Goal: Book appointment/travel/reservation

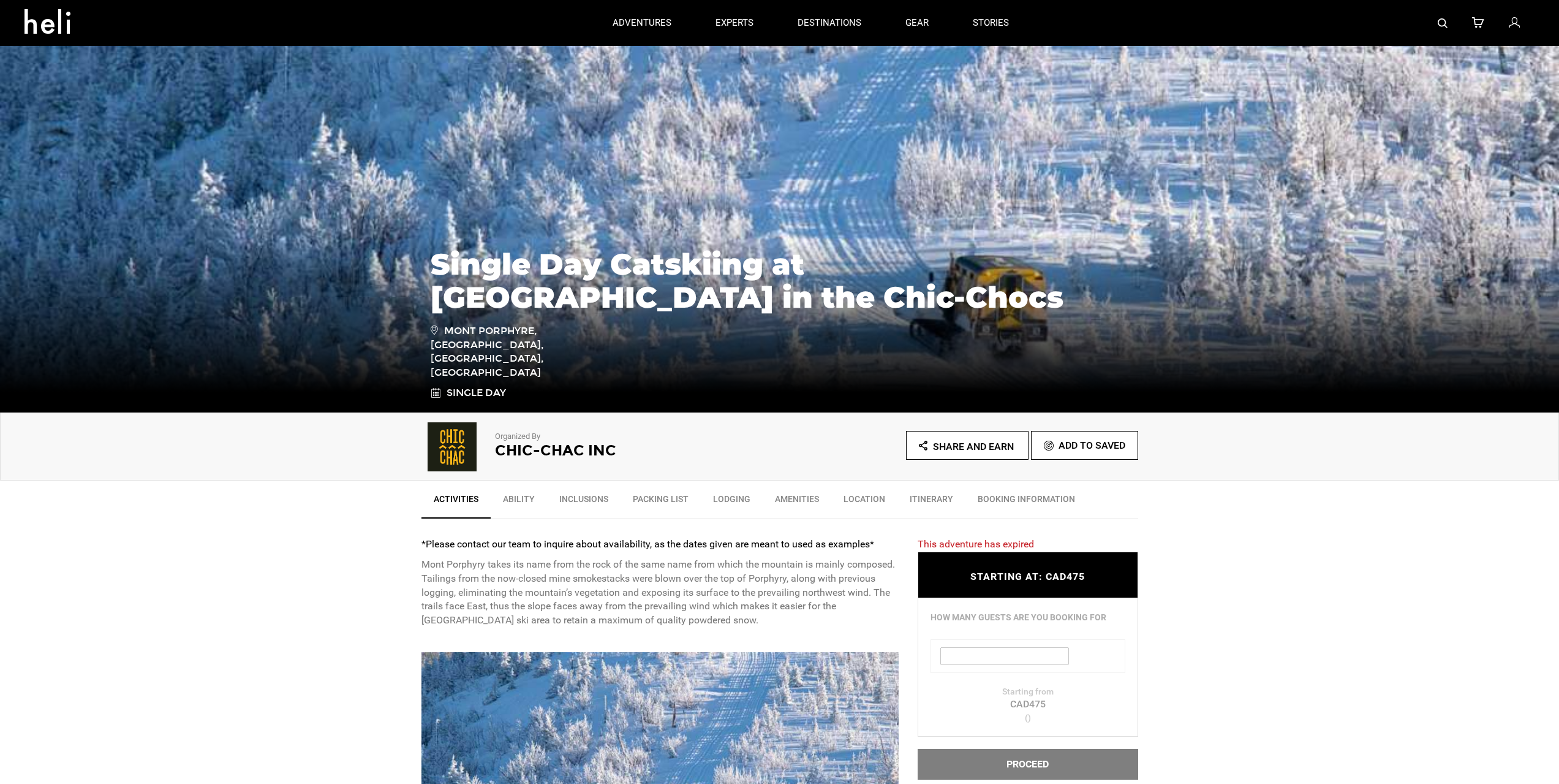
type input "Select your date"
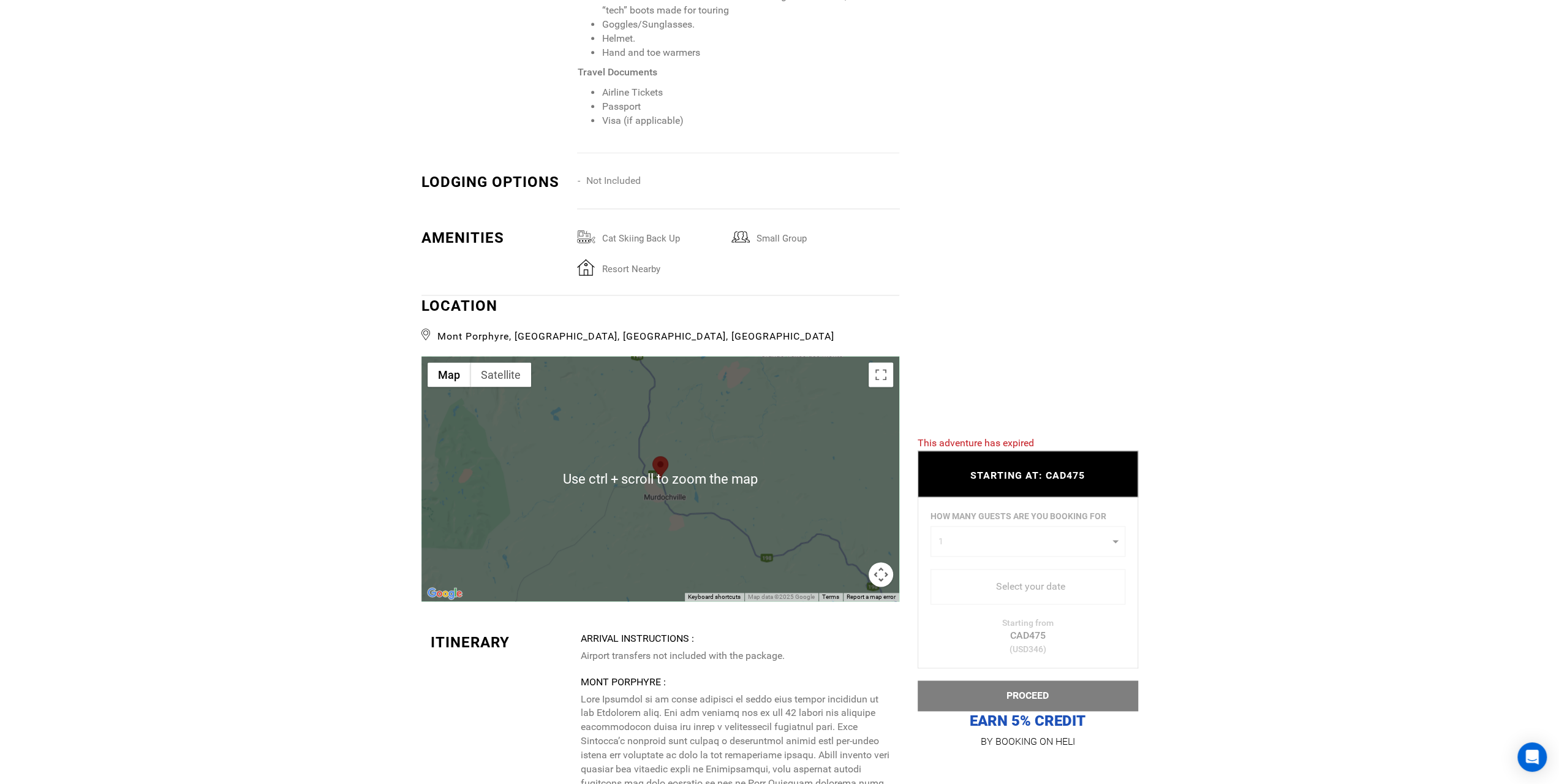
scroll to position [1593, 0]
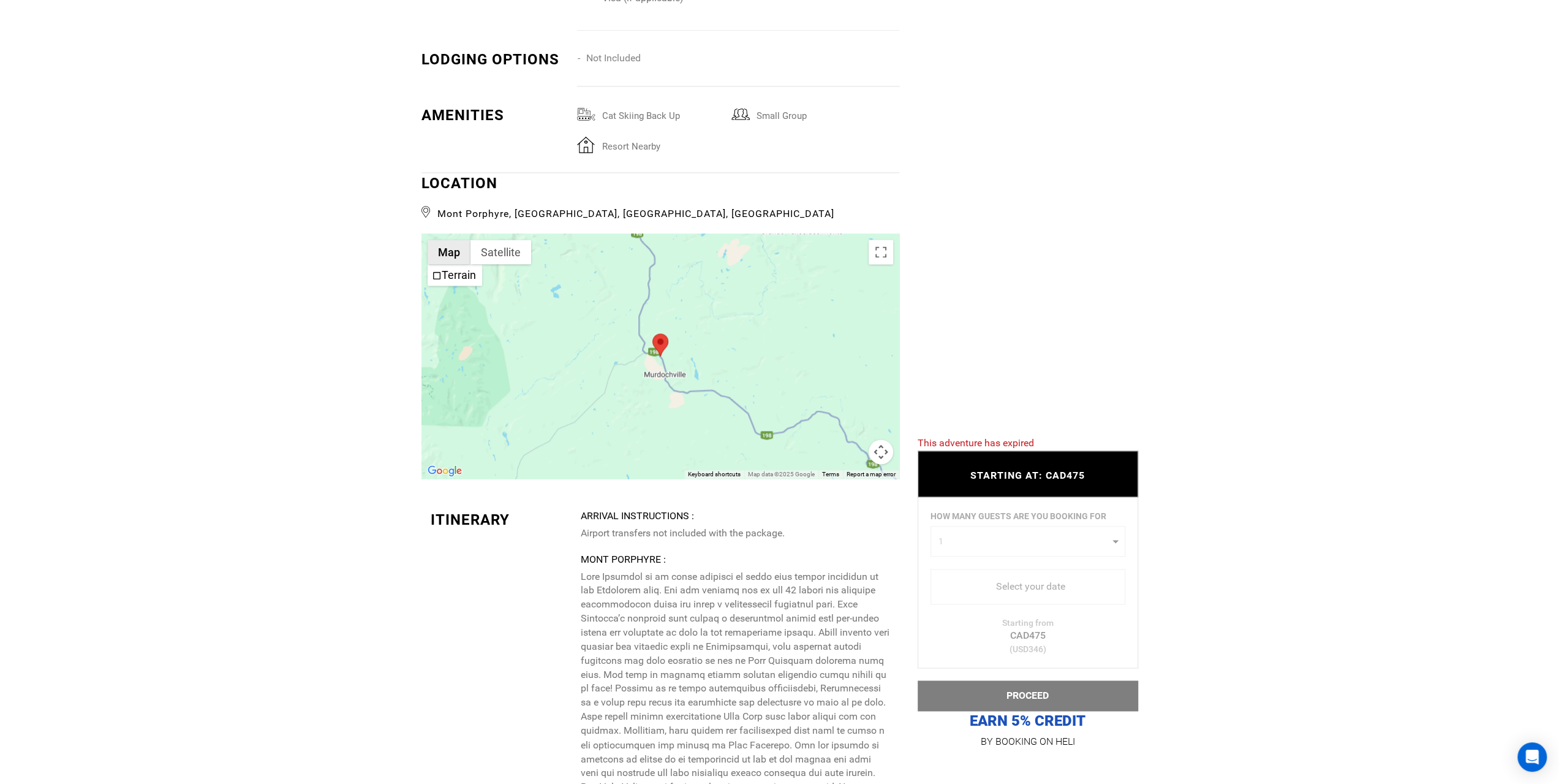
click at [463, 254] on button "Map" at bounding box center [449, 252] width 43 height 25
click at [663, 300] on div at bounding box center [660, 356] width 478 height 245
click at [891, 252] on button "Toggle fullscreen view" at bounding box center [881, 252] width 25 height 25
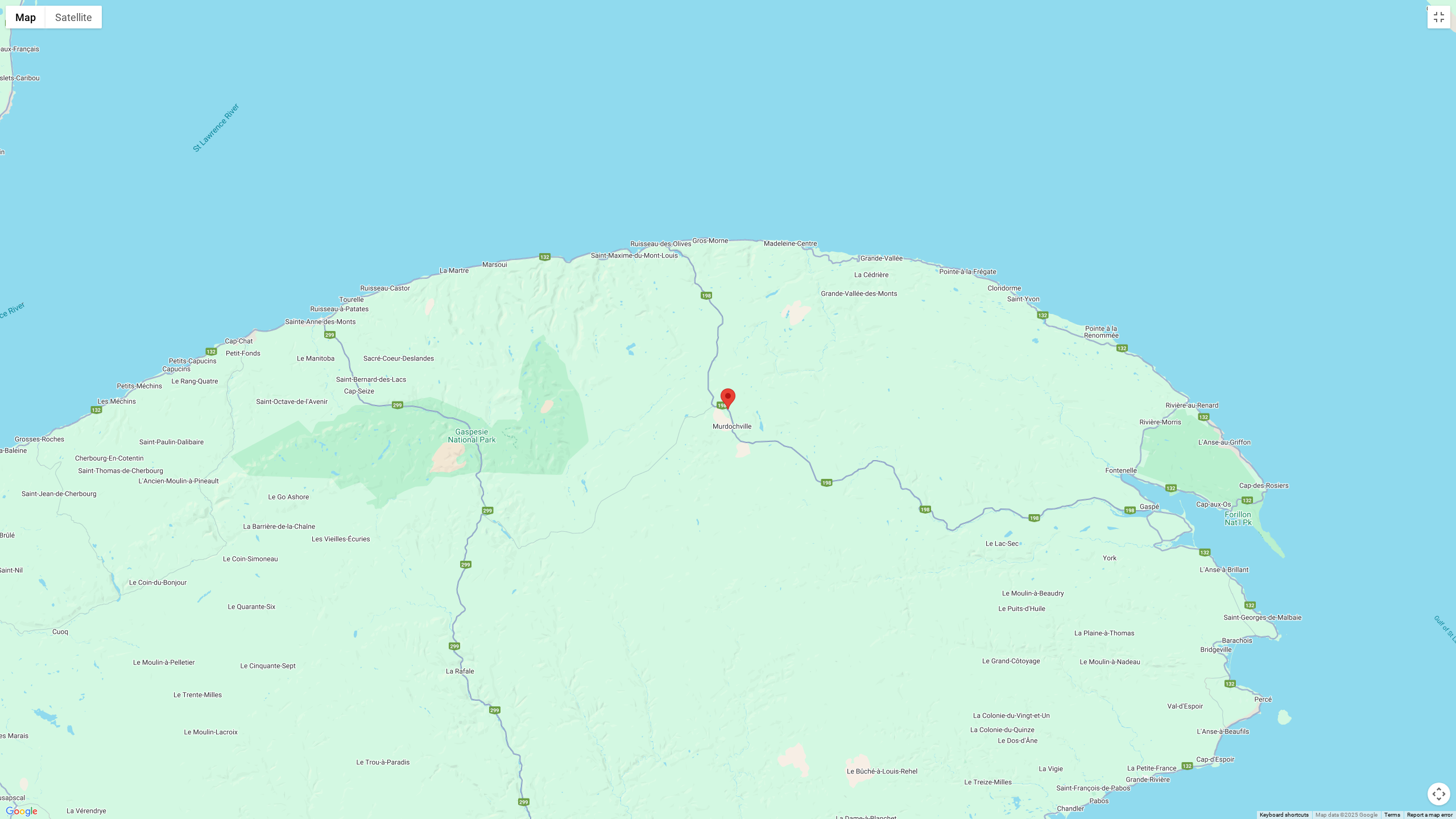
click at [756, 407] on div at bounding box center [728, 410] width 1456 height 819
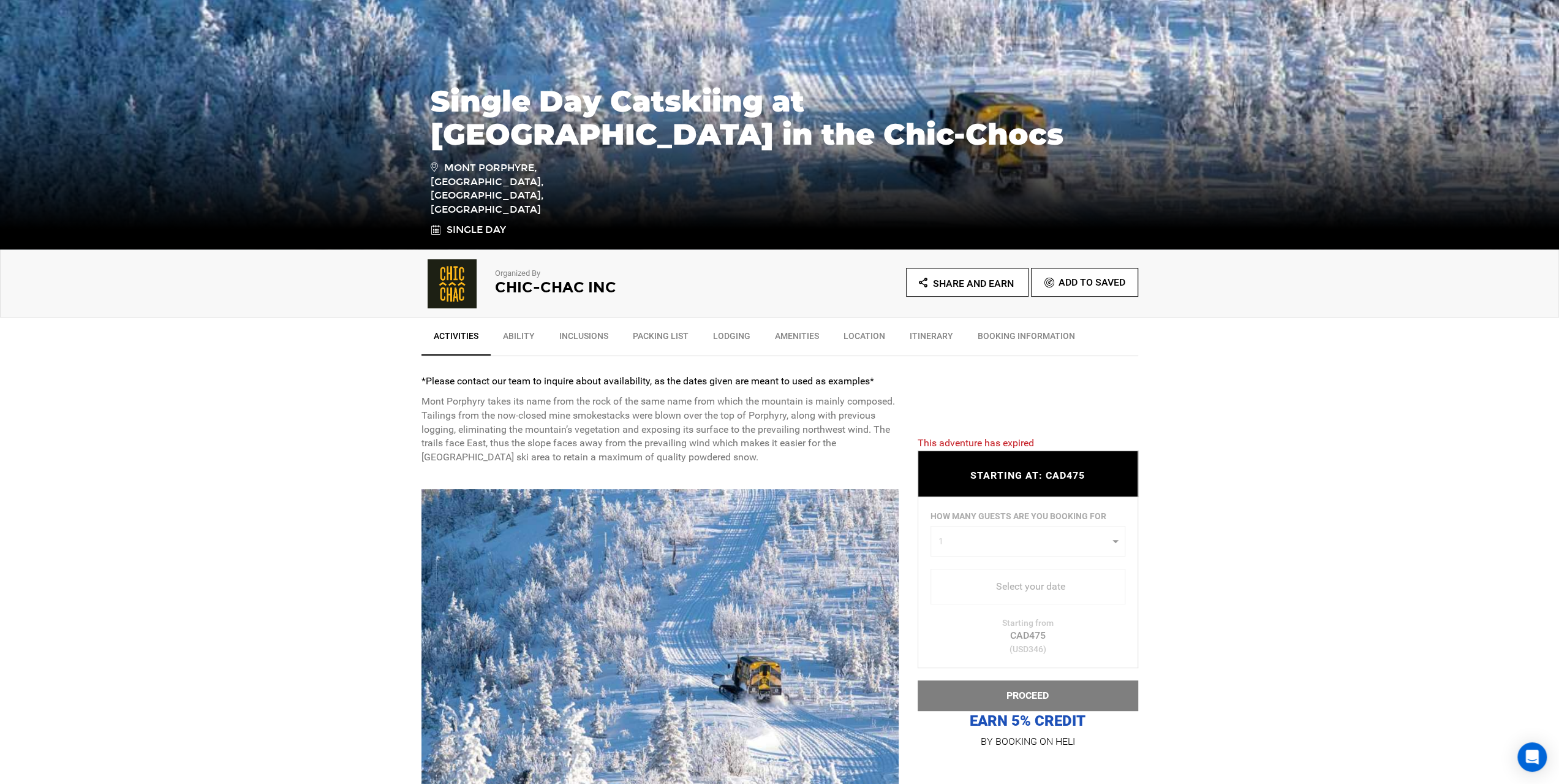
scroll to position [285, 0]
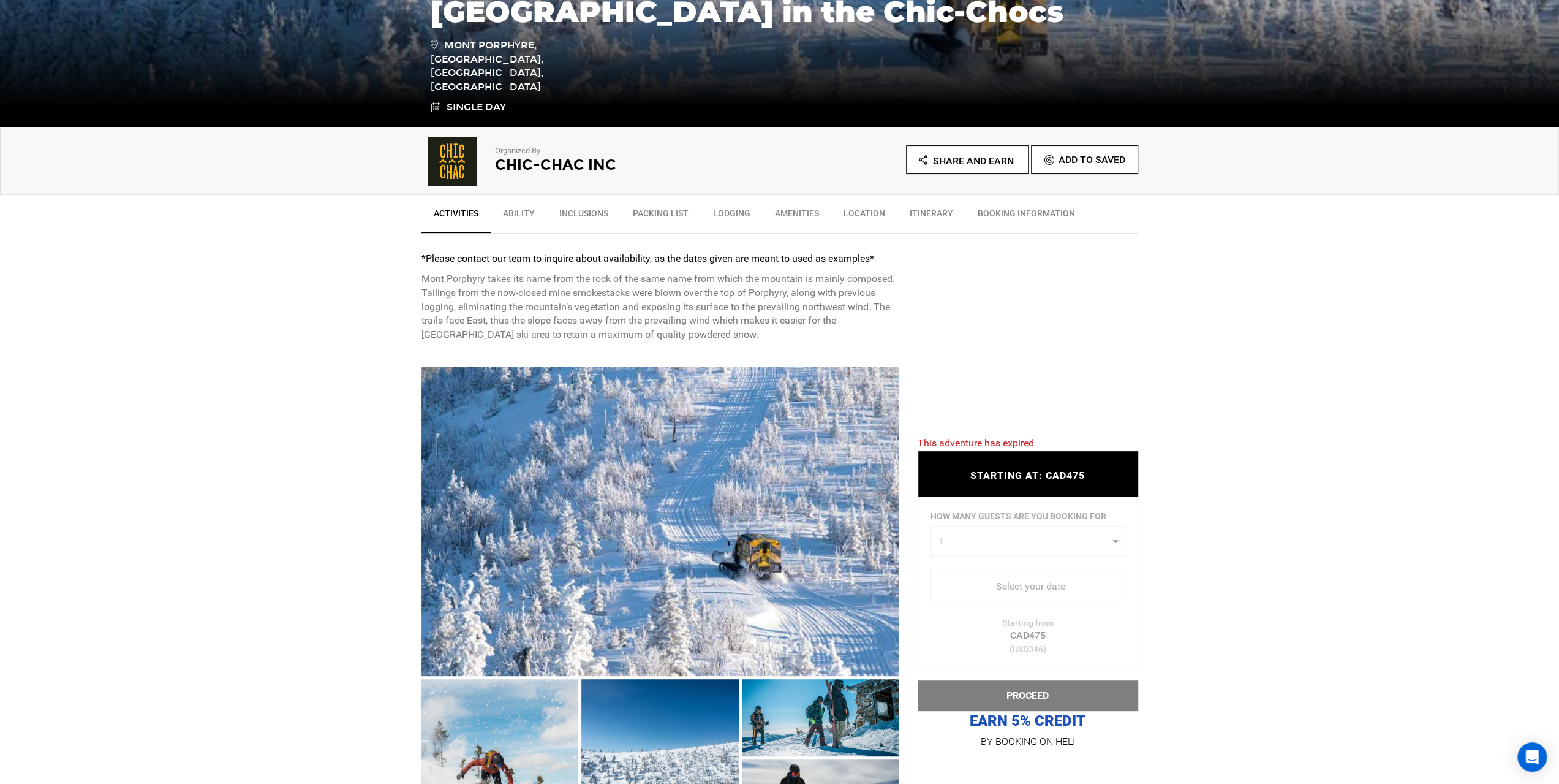
click at [500, 158] on h2 "Chic-Chac inc" at bounding box center [621, 164] width 252 height 15
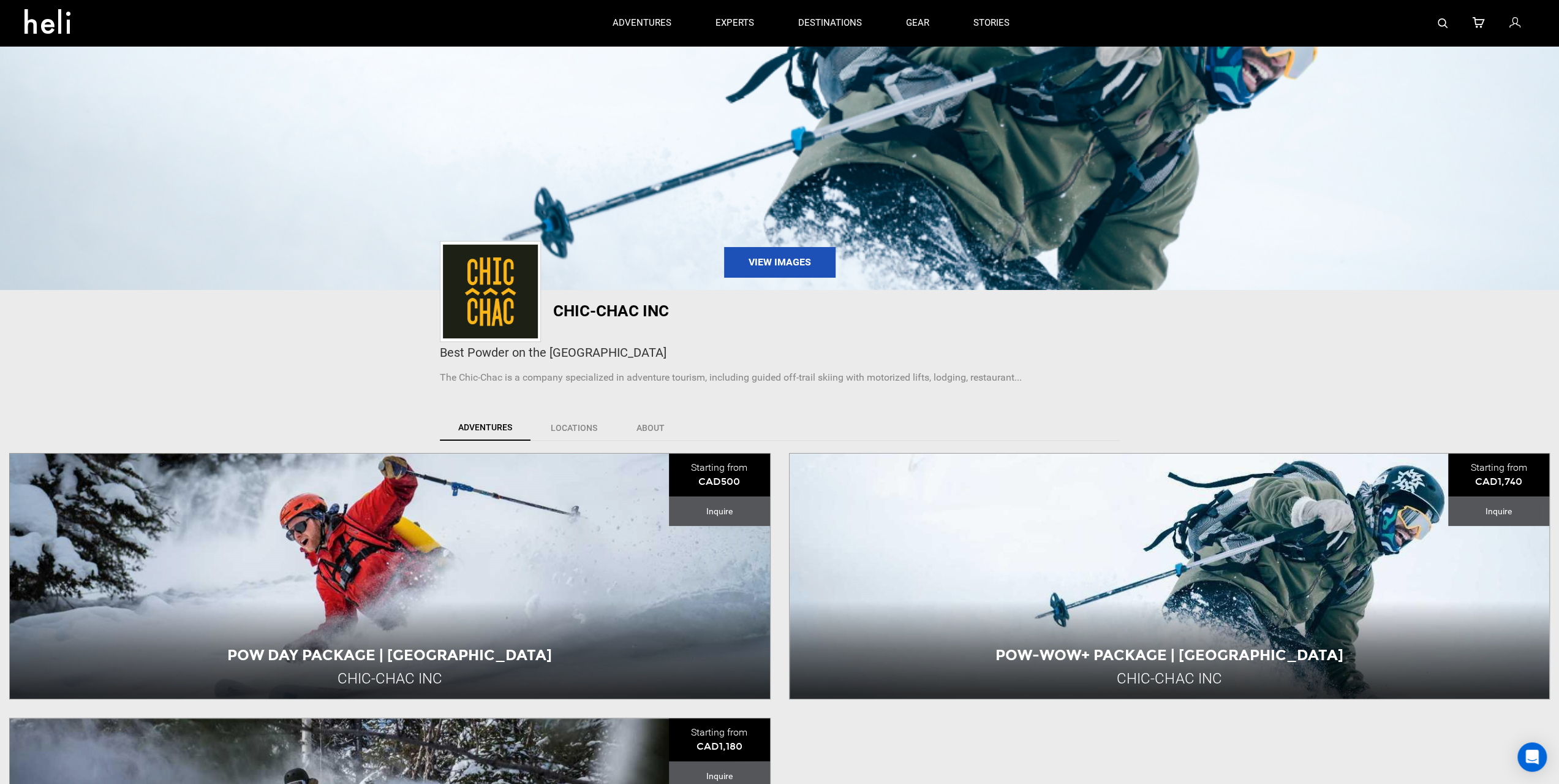
click at [530, 283] on img at bounding box center [490, 291] width 95 height 94
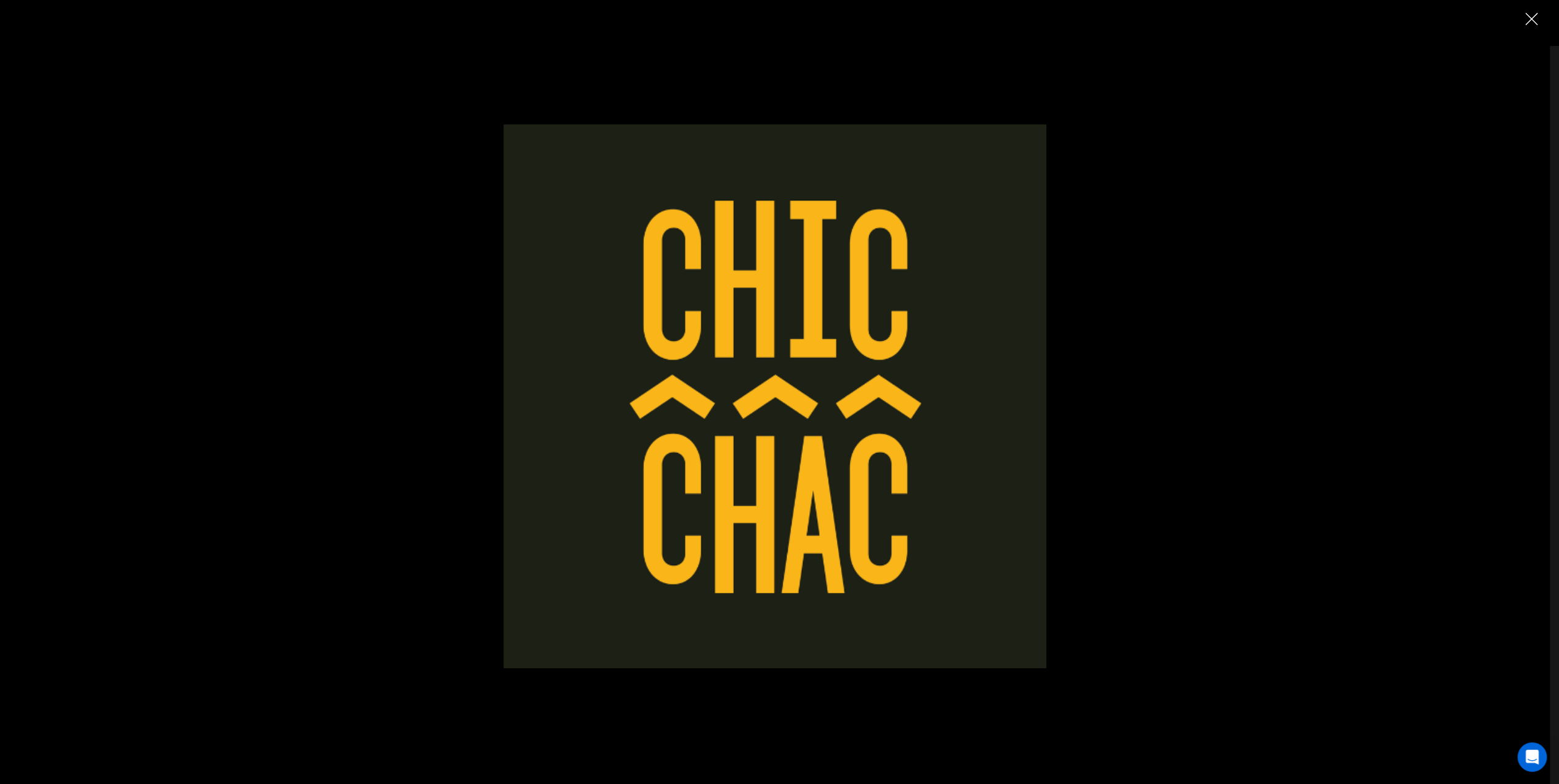
click at [797, 427] on img at bounding box center [774, 395] width 542 height 542
click at [1333, 494] on div at bounding box center [774, 335] width 1215 height 665
click at [1211, 97] on div at bounding box center [774, 335] width 1215 height 665
click at [1522, 14] on div at bounding box center [774, 372] width 1525 height 745
click at [1538, 24] on div at bounding box center [775, 392] width 1550 height 784
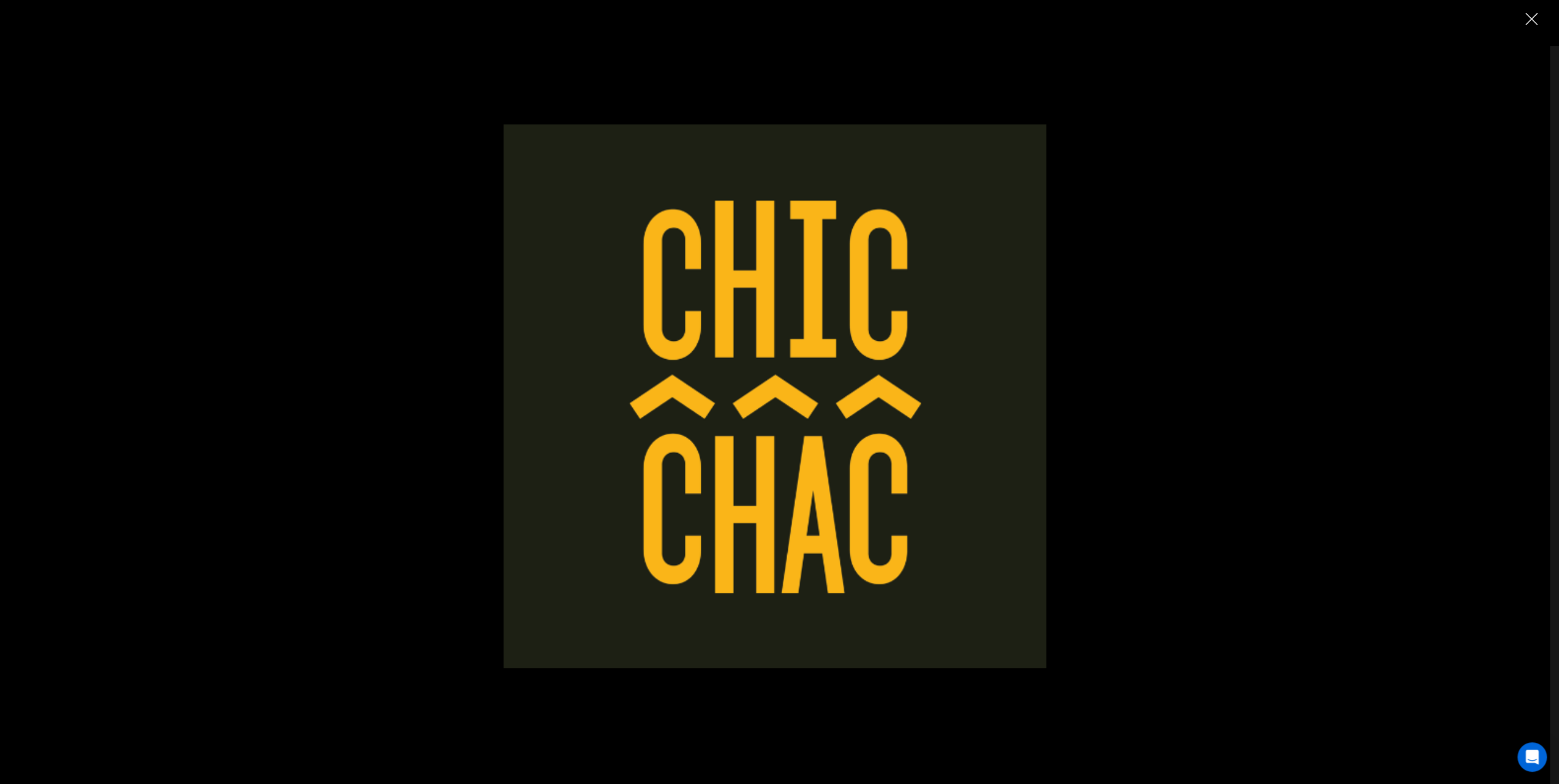
click at [1535, 17] on img "Close" at bounding box center [1531, 18] width 12 height 12
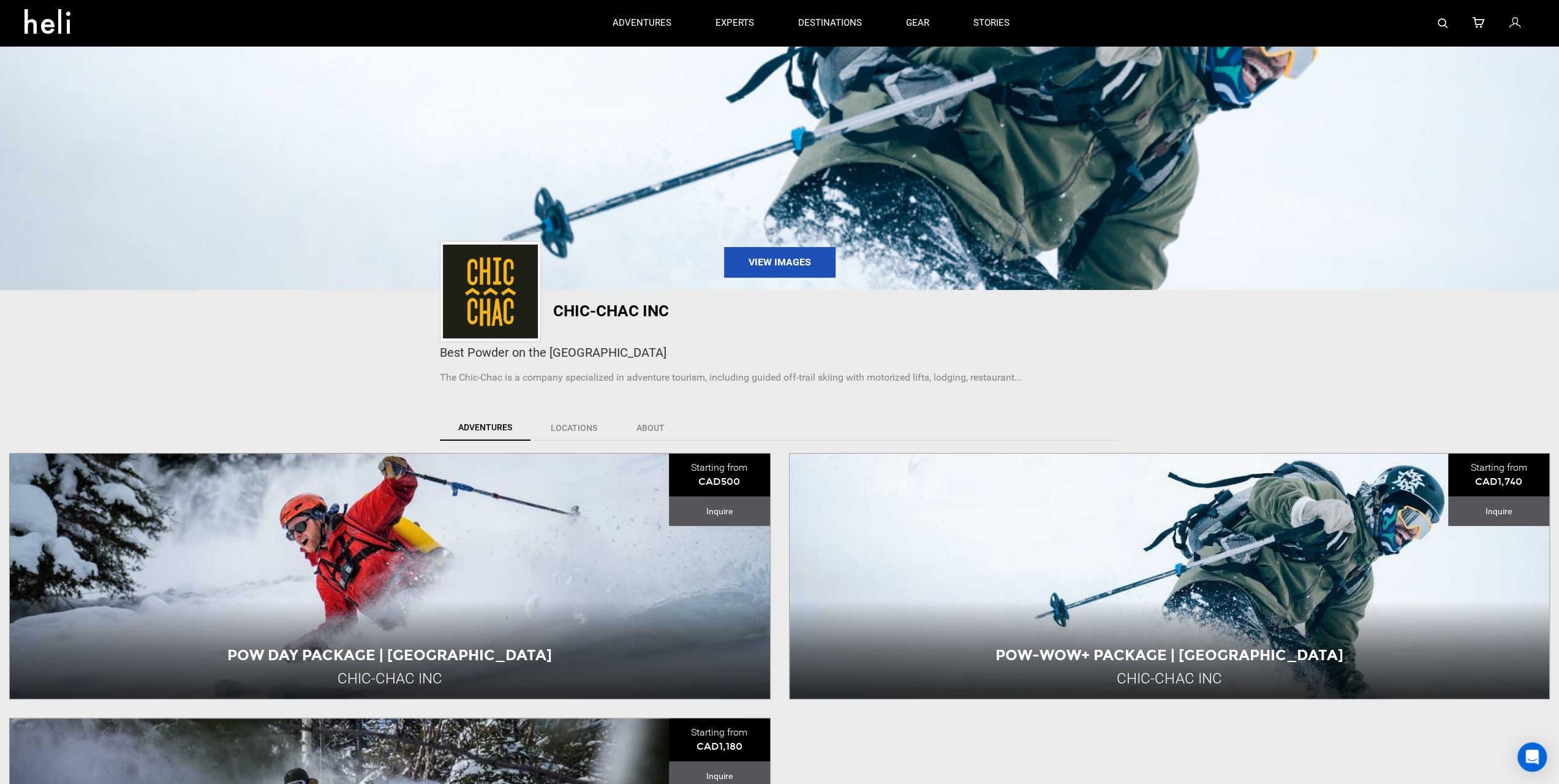
drag, startPoint x: 599, startPoint y: 447, endPoint x: 883, endPoint y: 384, distance: 290.9
click at [878, 364] on div "View Images Chic-Chac inc Best Powder on the East Coast The Chic-Chac is a comp…" at bounding box center [780, 249] width 1559 height 408
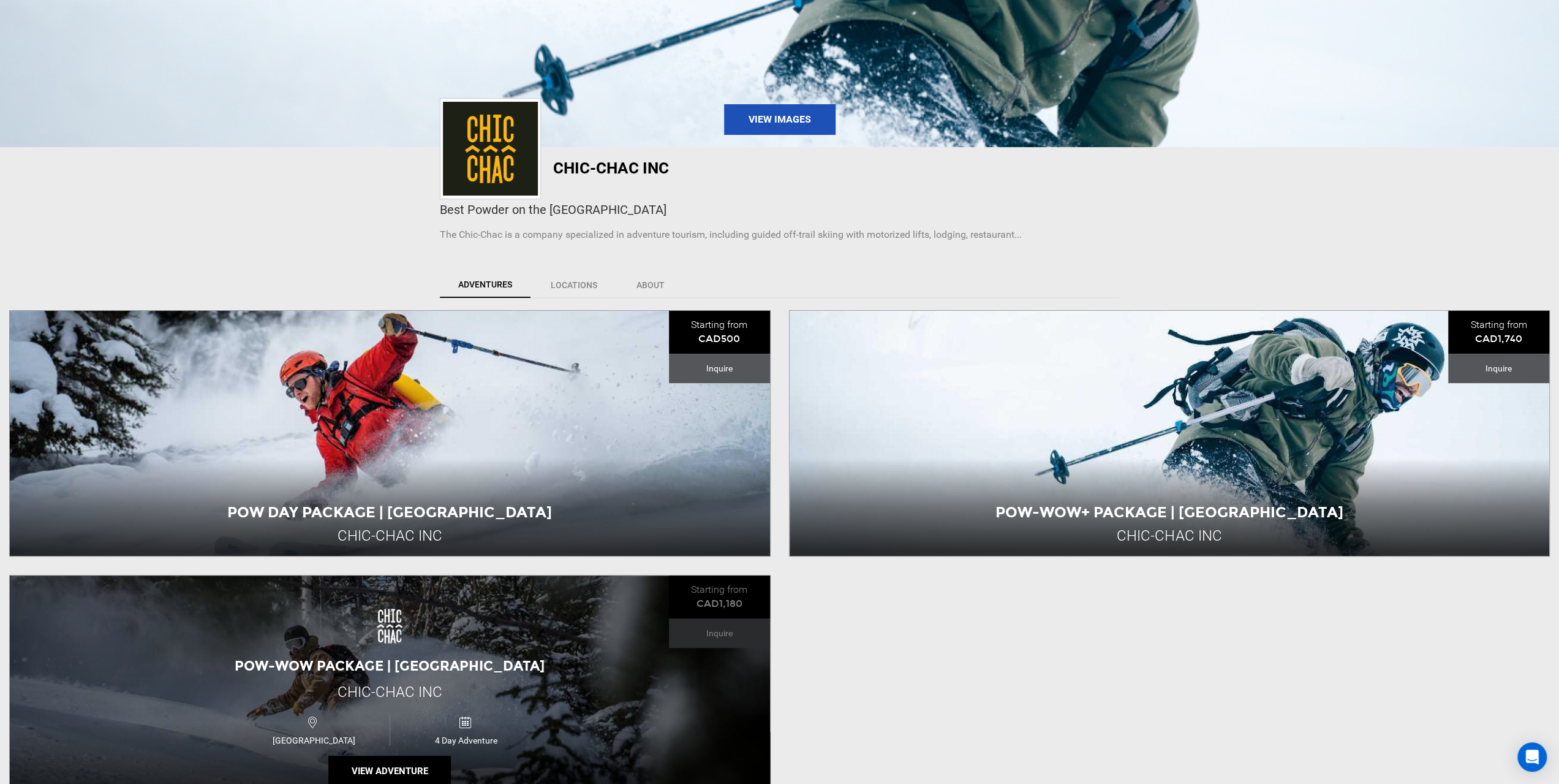
scroll to position [285, 0]
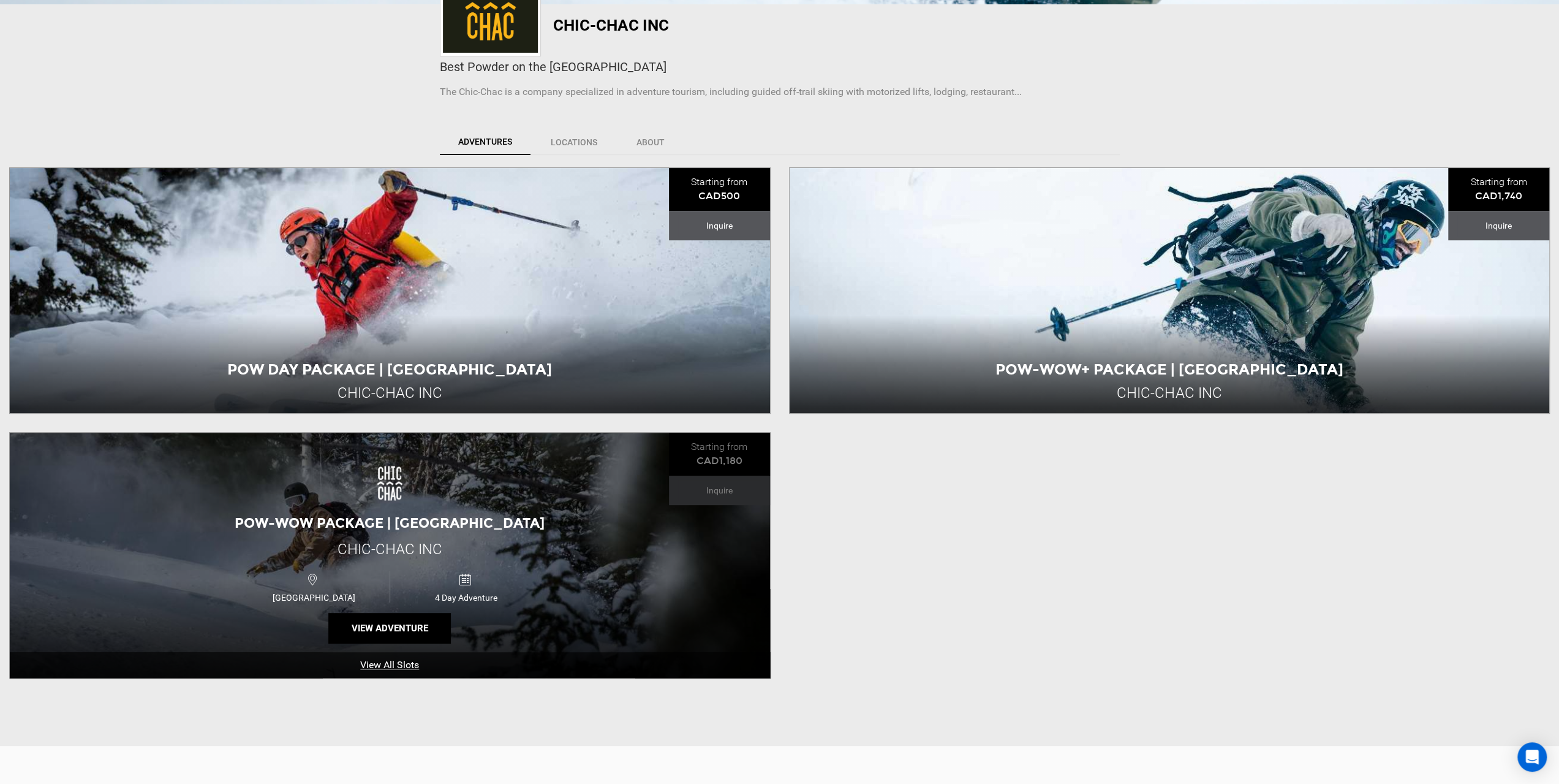
click at [517, 571] on div "4 Day Adventure" at bounding box center [465, 586] width 152 height 32
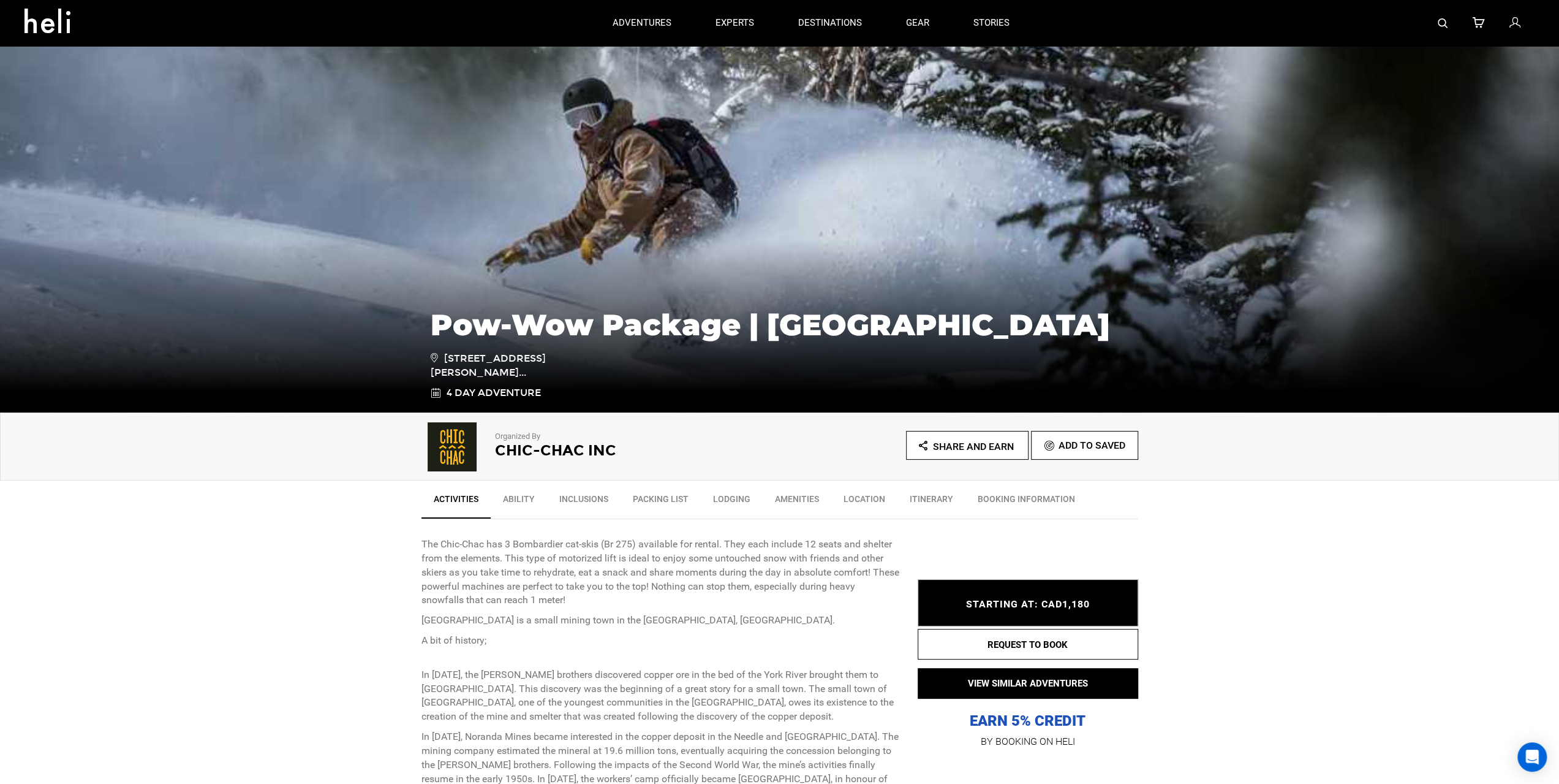
click at [501, 503] on link "Ability" at bounding box center [519, 502] width 57 height 31
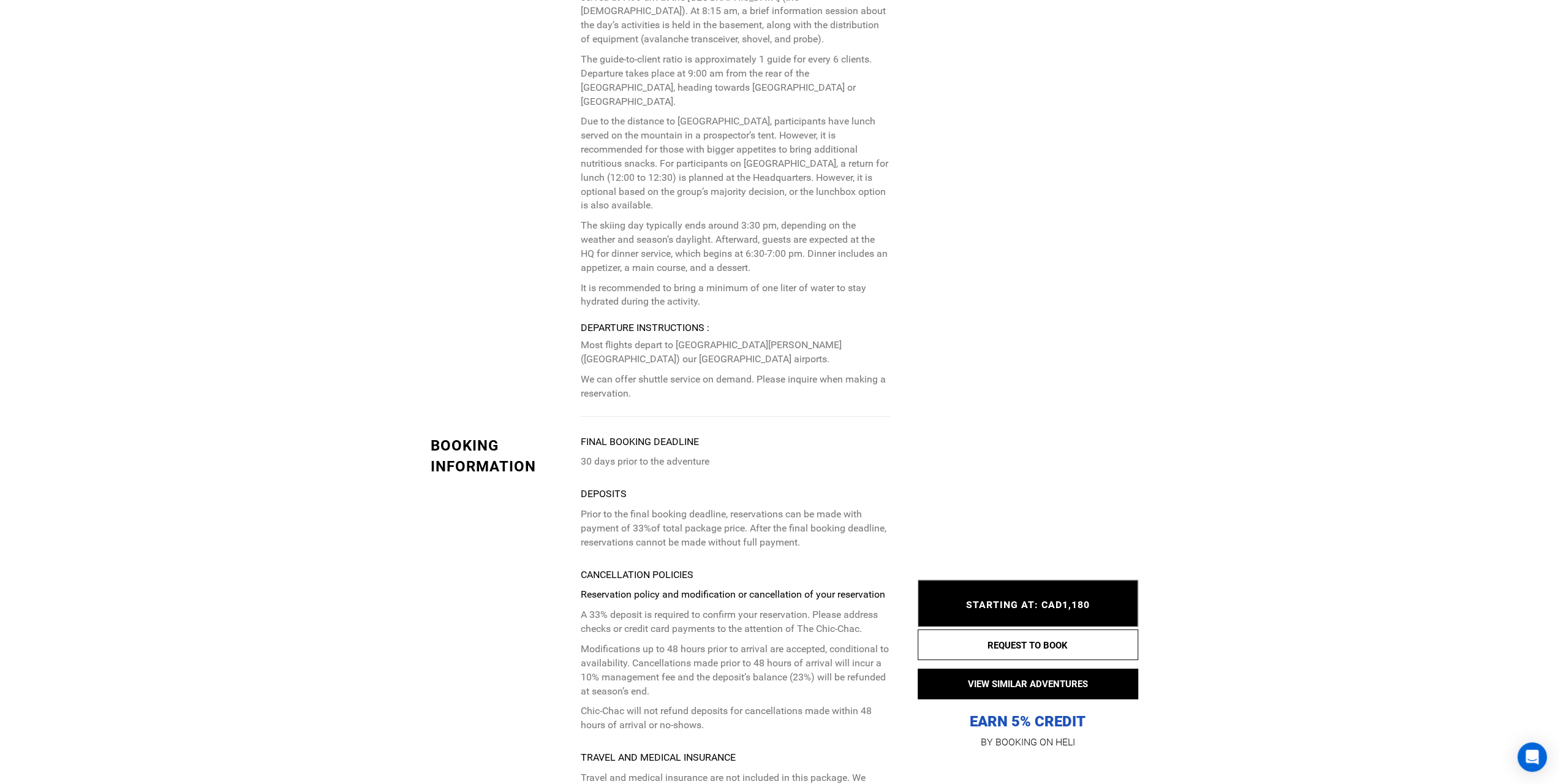
scroll to position [756, 0]
